Goal: Information Seeking & Learning: Check status

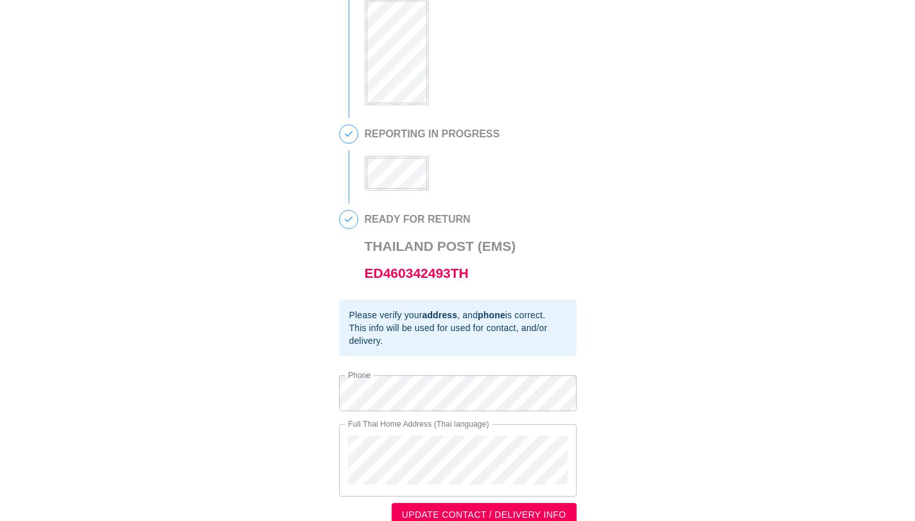
scroll to position [300, 0]
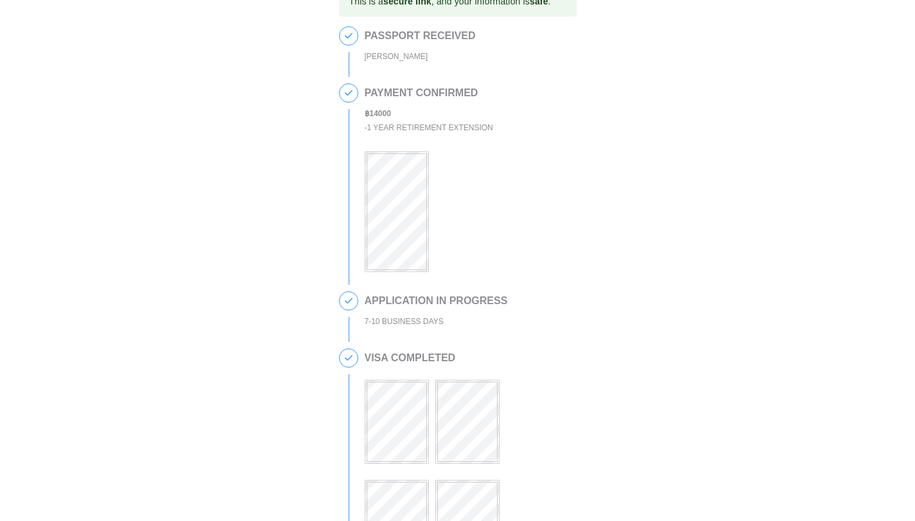
scroll to position [246, 0]
